Goal: Information Seeking & Learning: Learn about a topic

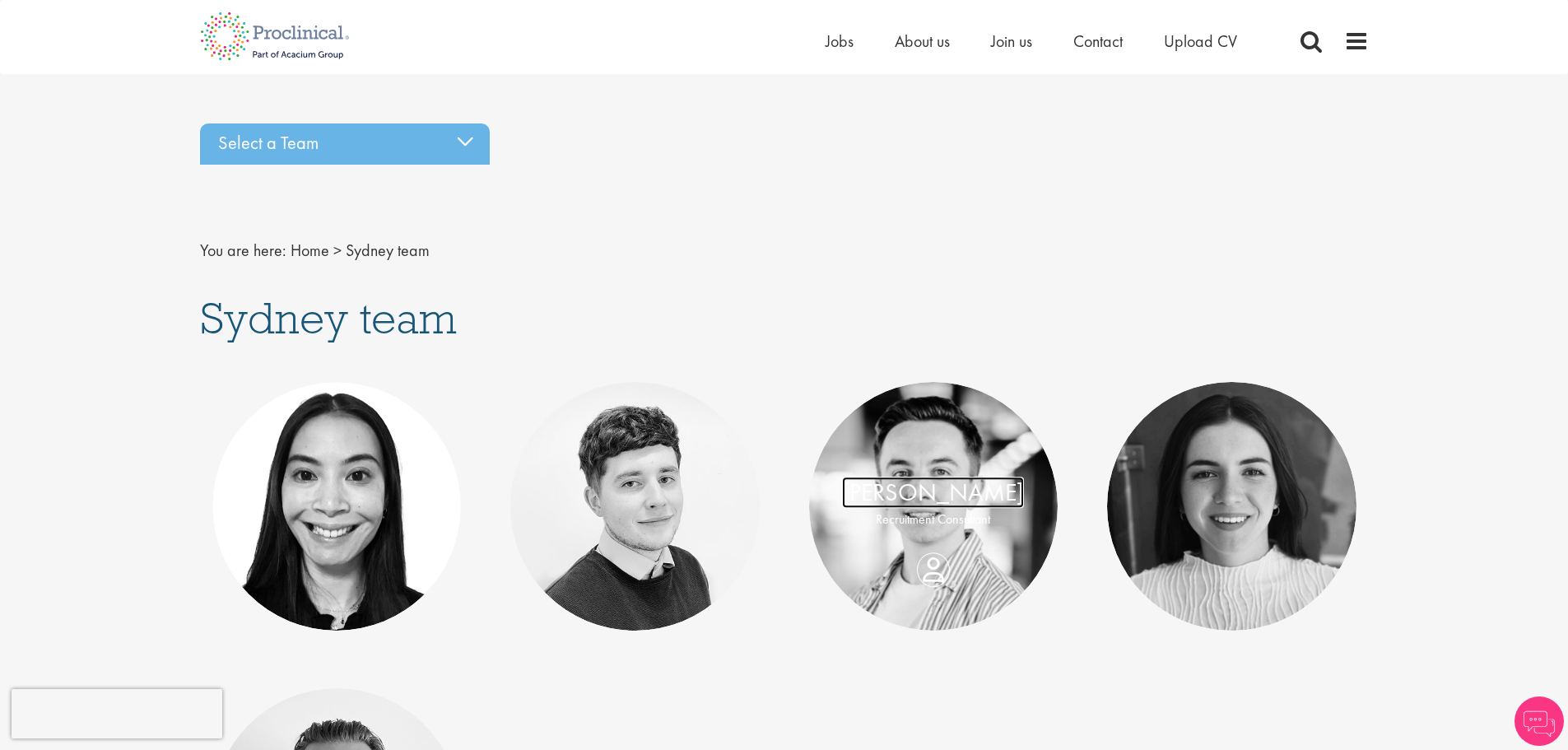
click at [936, 483] on link "Danny McDade" at bounding box center [933, 492] width 182 height 31
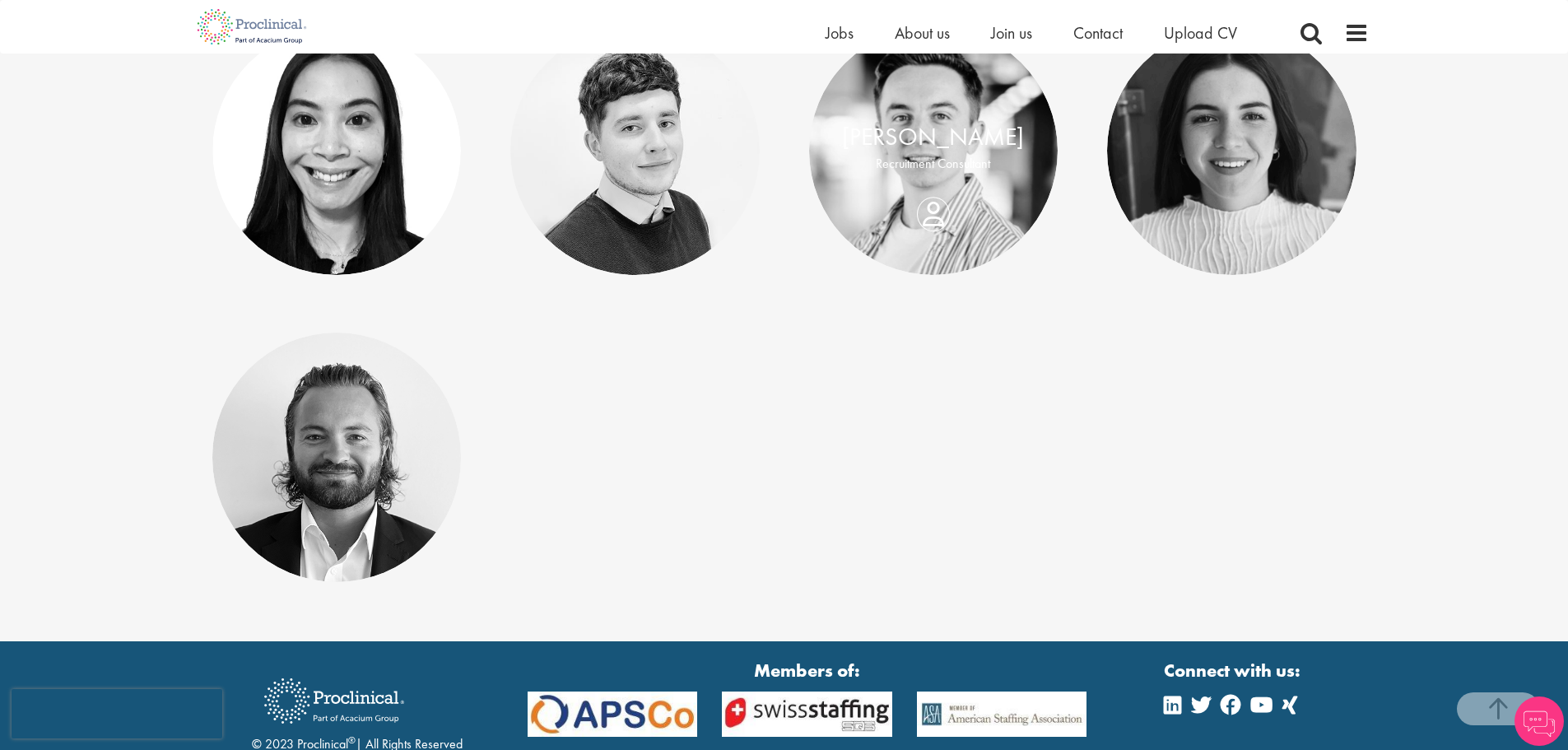
scroll to position [355, 0]
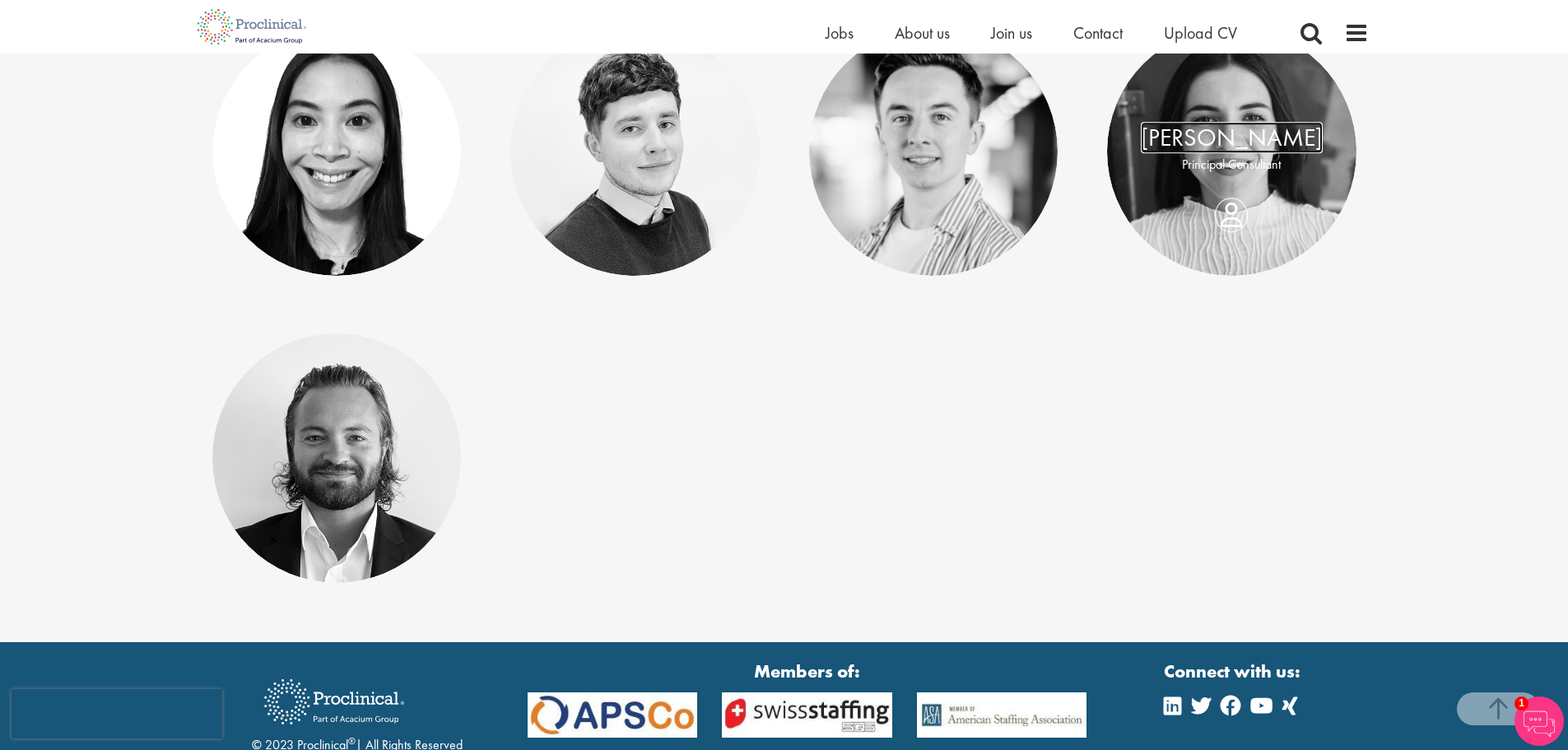
click at [1232, 131] on link "[PERSON_NAME]" at bounding box center [1232, 137] width 182 height 31
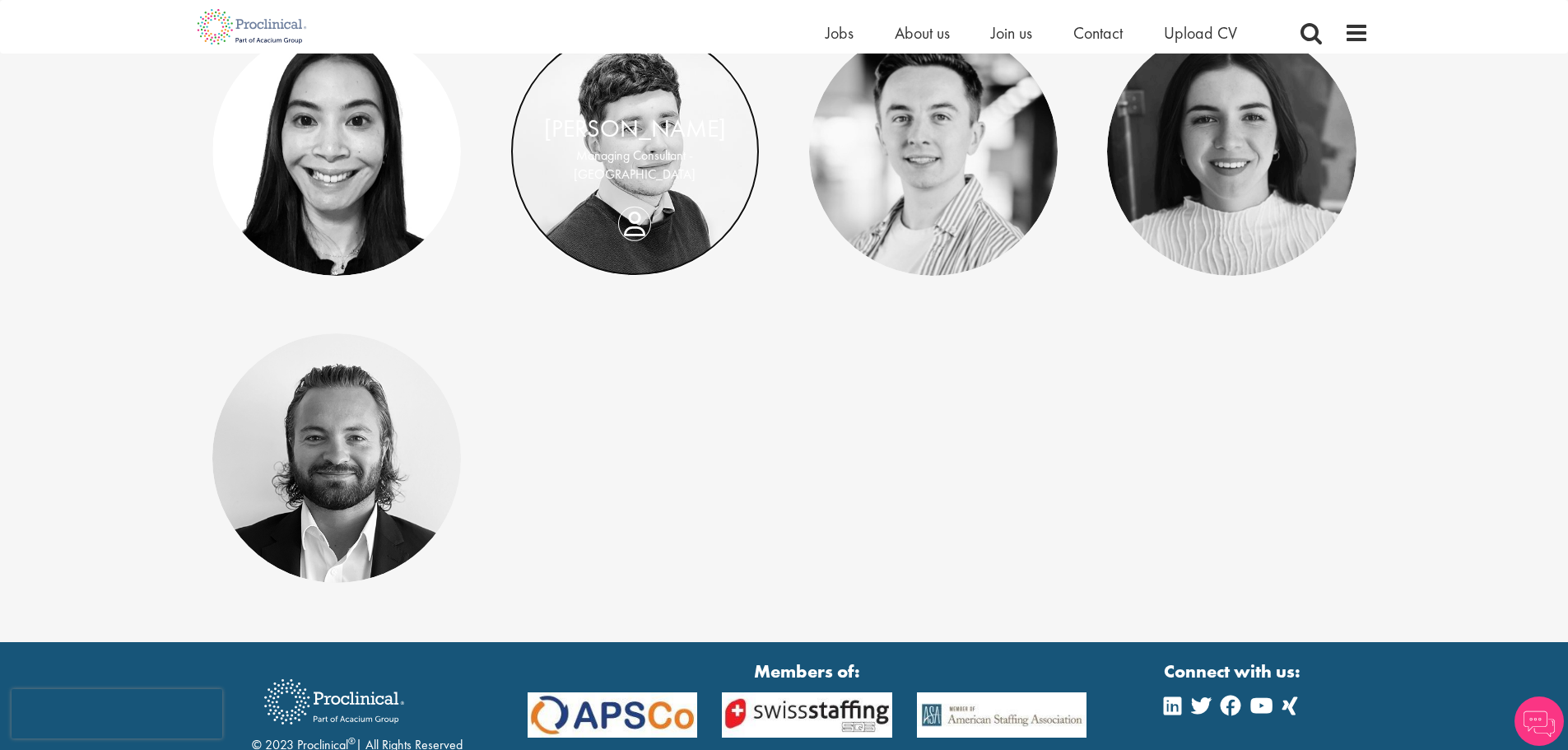
click at [647, 103] on link at bounding box center [634, 152] width 249 height 249
click at [327, 154] on div "[PERSON_NAME]" at bounding box center [337, 138] width 217 height 36
click at [332, 128] on link "[PERSON_NAME]" at bounding box center [335, 137] width 182 height 31
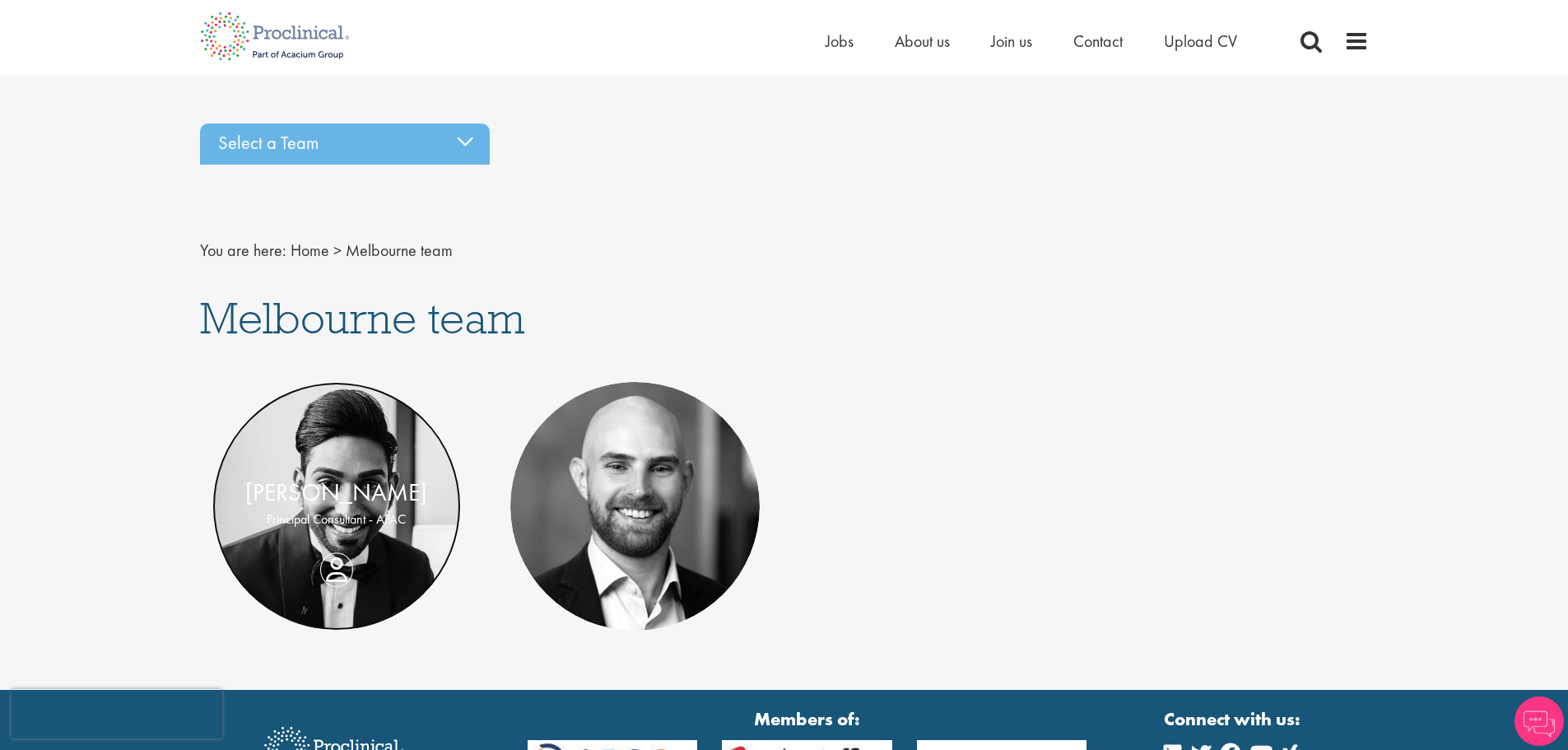
click at [351, 473] on link at bounding box center [336, 506] width 249 height 249
